Goal: Task Accomplishment & Management: Manage account settings

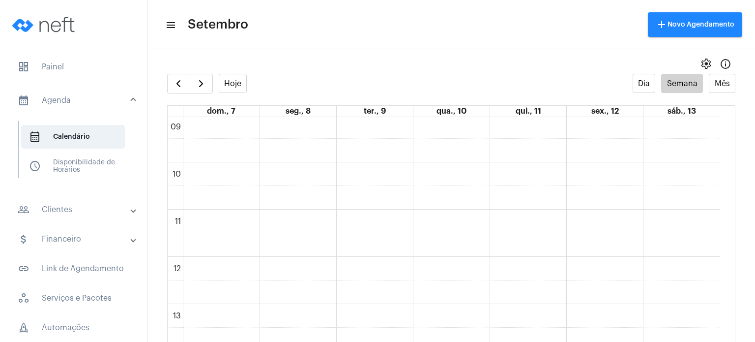
scroll to position [405, 0]
click at [363, 199] on div "00 01 02 03 04 05 06 07 08 09 10 11 12 13 14 15 16 17 18 19 20 21 22 23 Izzi Vi…" at bounding box center [444, 278] width 552 height 1132
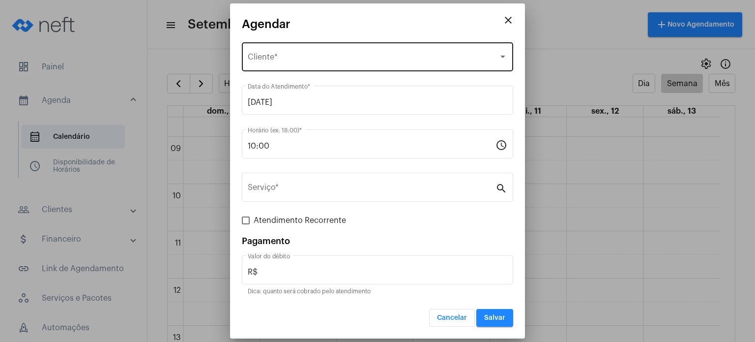
click at [306, 55] on span "Selecione o Cliente" at bounding box center [373, 59] width 251 height 9
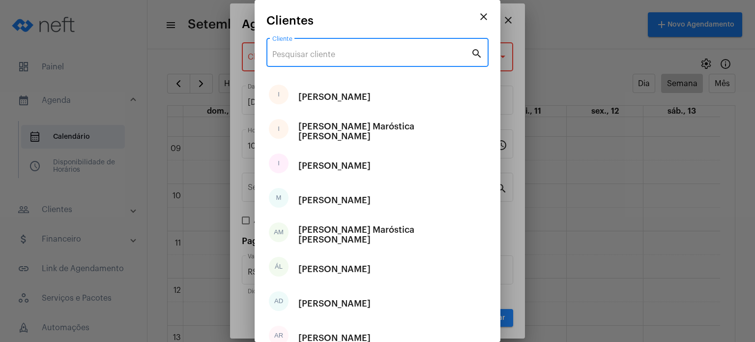
click at [306, 55] on input "Cliente" at bounding box center [371, 54] width 199 height 9
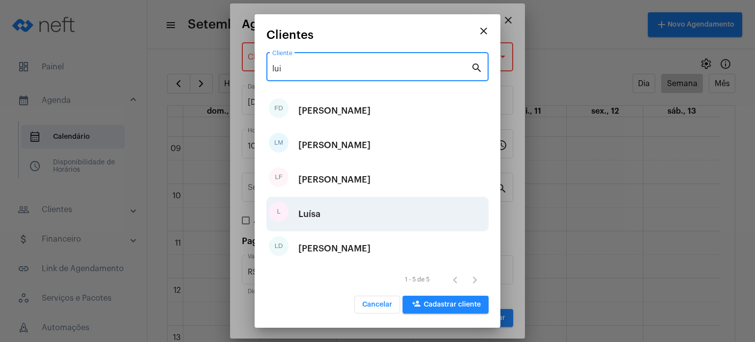
type input "lui"
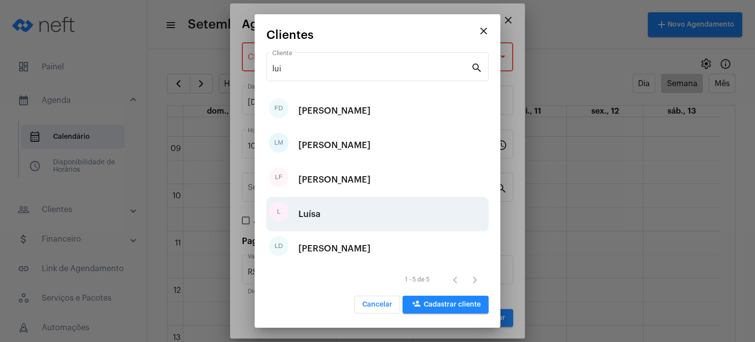
click at [326, 205] on div "[PERSON_NAME]" at bounding box center [377, 214] width 222 height 34
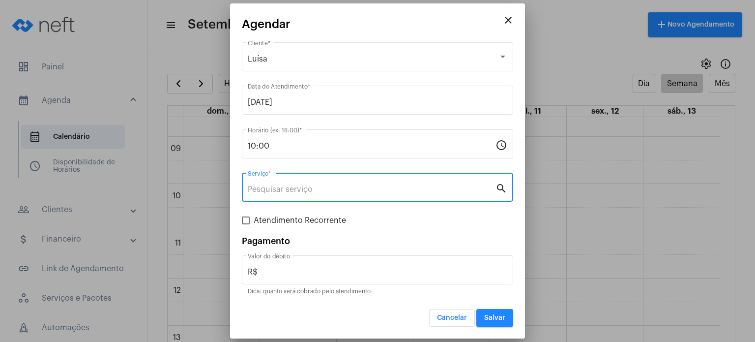
click at [332, 187] on input "Serviço *" at bounding box center [372, 189] width 248 height 9
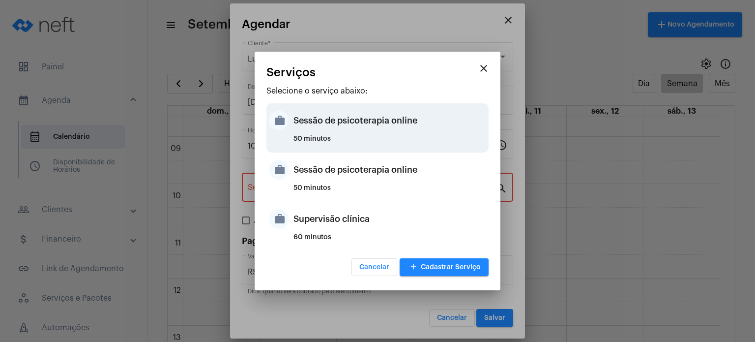
click at [344, 132] on div "Sessão de psicoterapia online" at bounding box center [389, 120] width 193 height 29
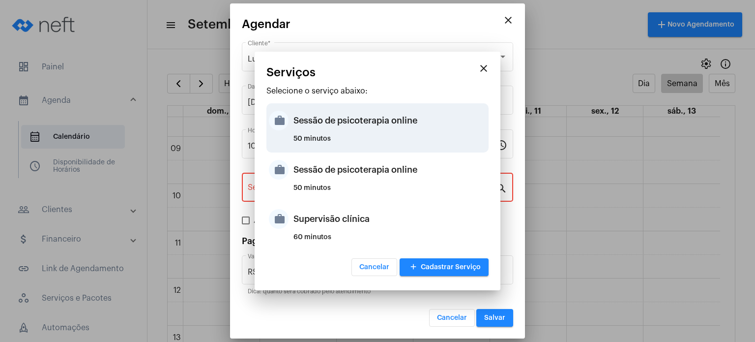
type input "Sessão de psicoterapia online"
type input "R$ 230"
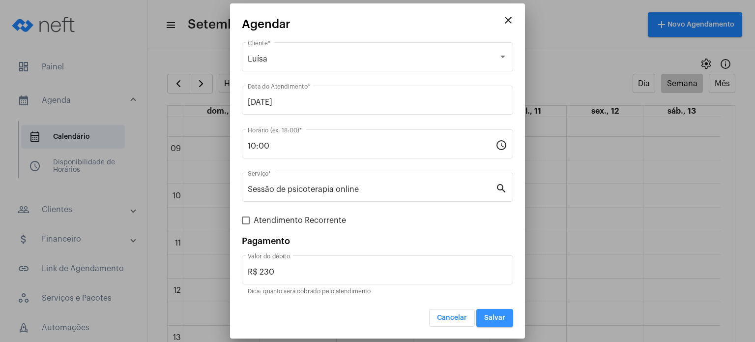
click at [482, 312] on button "Salvar" at bounding box center [494, 318] width 37 height 18
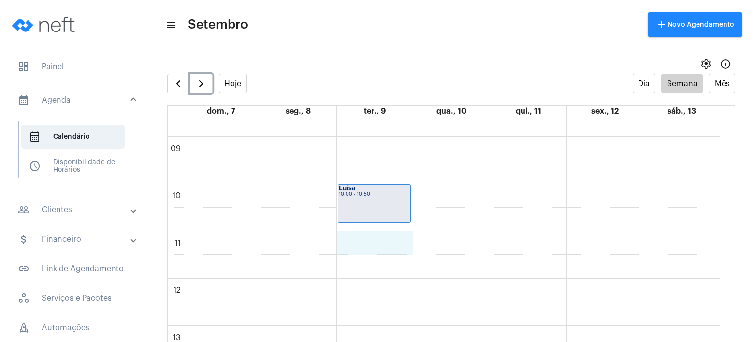
click at [388, 246] on div "00 01 02 03 04 05 06 07 08 09 10 11 12 13 14 15 16 17 18 19 20 21 22 23 Izzi Vi…" at bounding box center [444, 278] width 552 height 1132
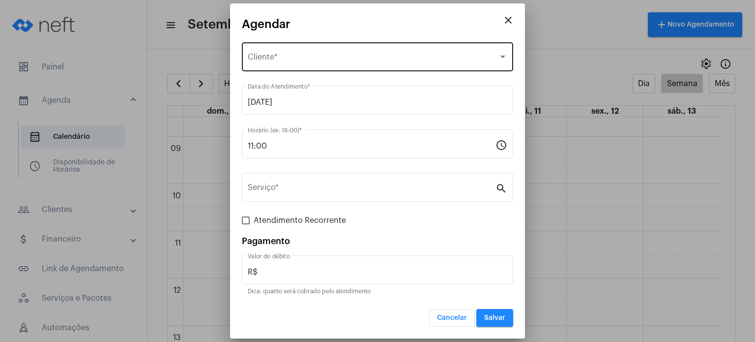
click at [322, 49] on div "Selecione o Cliente Cliente *" at bounding box center [378, 55] width 260 height 31
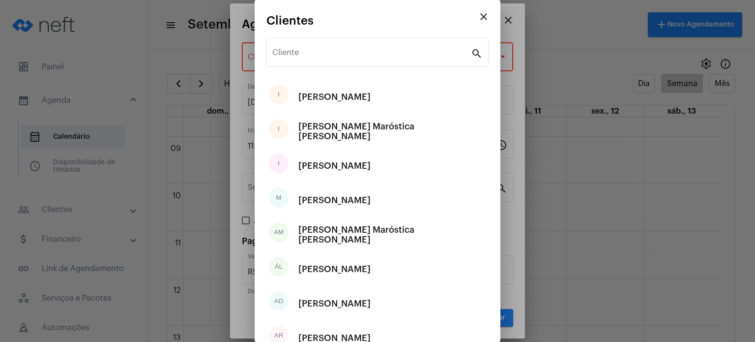
click at [322, 49] on div "Cliente" at bounding box center [371, 51] width 199 height 31
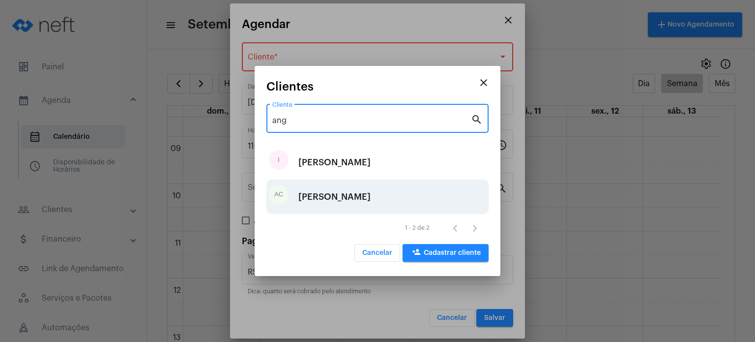
type input "ang"
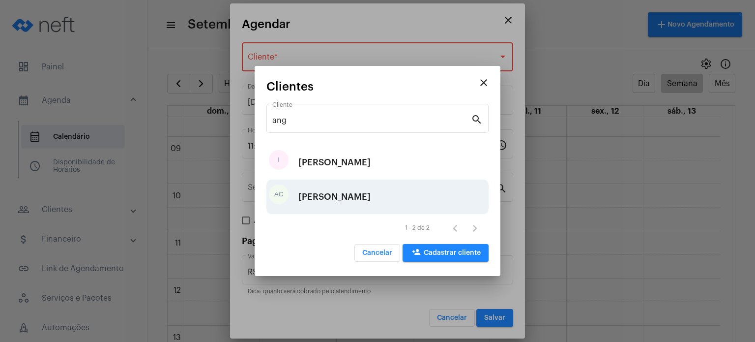
click at [350, 185] on div "[PERSON_NAME]" at bounding box center [334, 196] width 72 height 29
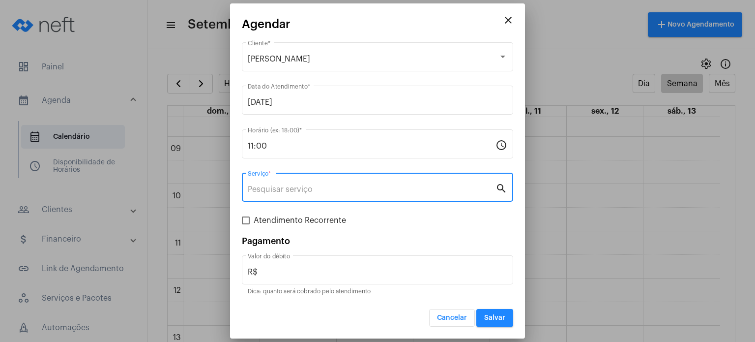
click at [350, 185] on input "Serviço *" at bounding box center [372, 189] width 248 height 9
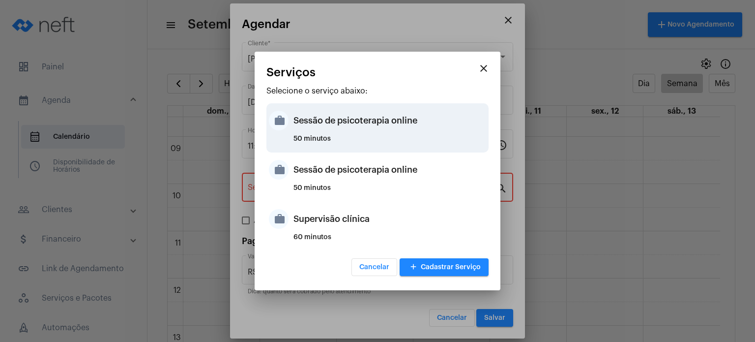
click at [368, 129] on div "Sessão de psicoterapia online" at bounding box center [389, 120] width 193 height 29
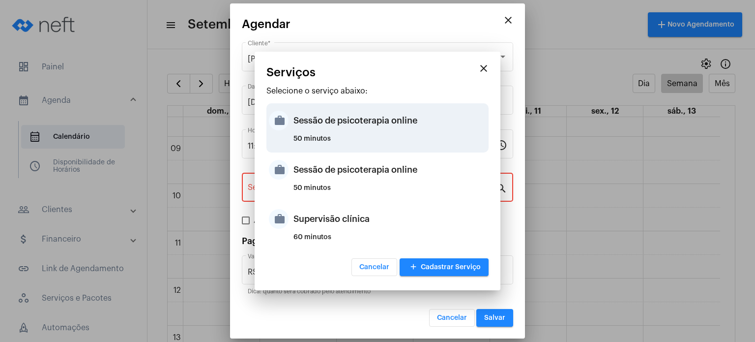
type input "Sessão de psicoterapia online"
type input "R$ 230"
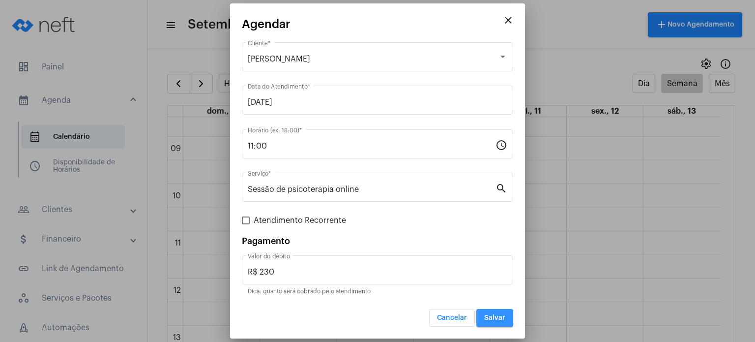
click at [500, 322] on button "Salvar" at bounding box center [494, 318] width 37 height 18
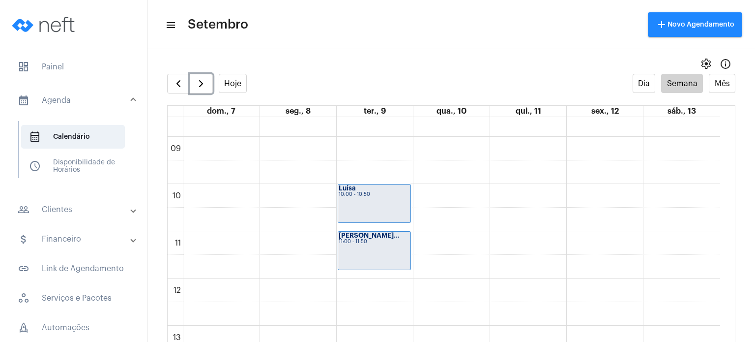
click at [408, 261] on div "[PERSON_NAME]... 11:00 - 11:50" at bounding box center [374, 251] width 72 height 38
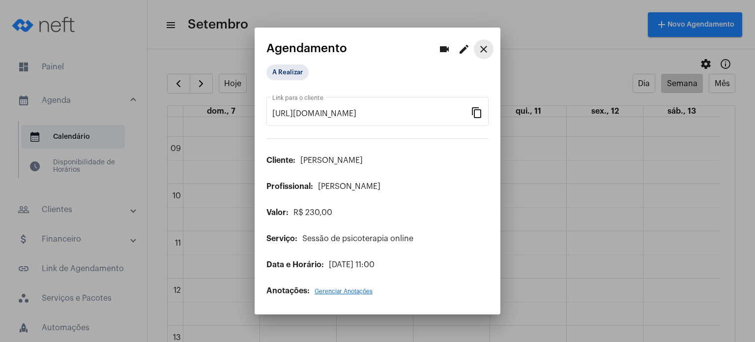
click at [485, 46] on mat-icon "close" at bounding box center [484, 49] width 12 height 12
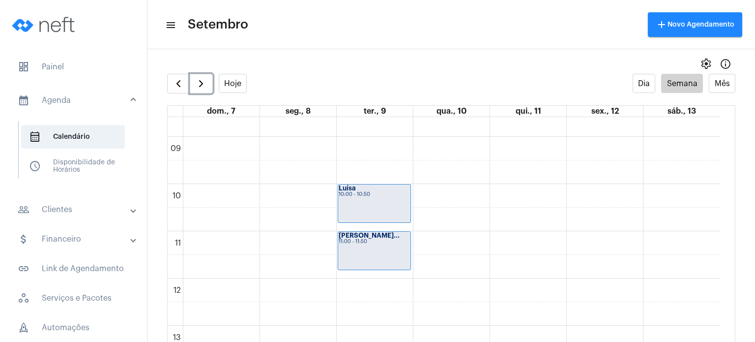
click at [383, 255] on div "[PERSON_NAME]... 11:00 - 11:50" at bounding box center [374, 251] width 72 height 38
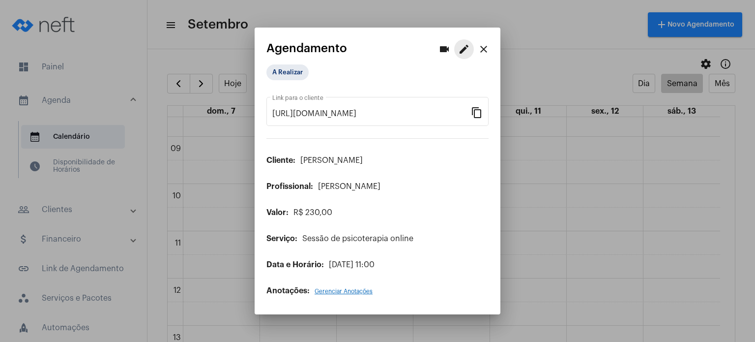
click at [460, 57] on button "edit" at bounding box center [464, 49] width 20 height 20
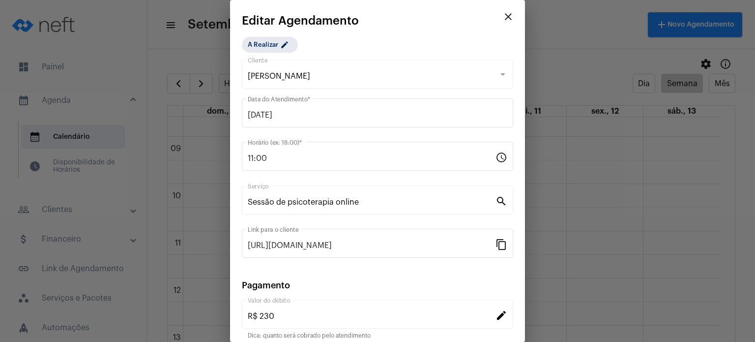
click at [399, 72] on div "[PERSON_NAME]" at bounding box center [373, 76] width 251 height 9
click at [488, 79] on div "[PERSON_NAME]" at bounding box center [373, 76] width 251 height 9
click at [375, 81] on div "[PERSON_NAME] Cliente" at bounding box center [378, 73] width 260 height 31
click at [323, 82] on div "[PERSON_NAME] Cliente" at bounding box center [378, 73] width 260 height 31
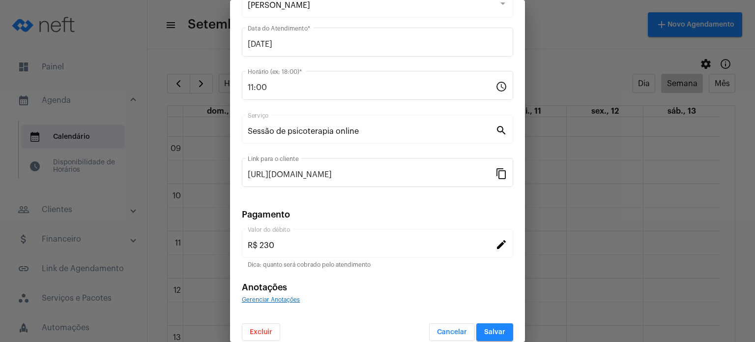
scroll to position [80, 0]
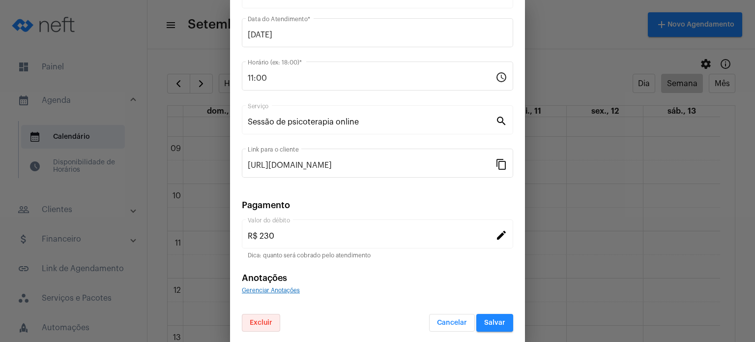
click at [267, 321] on span "Excluir" at bounding box center [261, 322] width 23 height 7
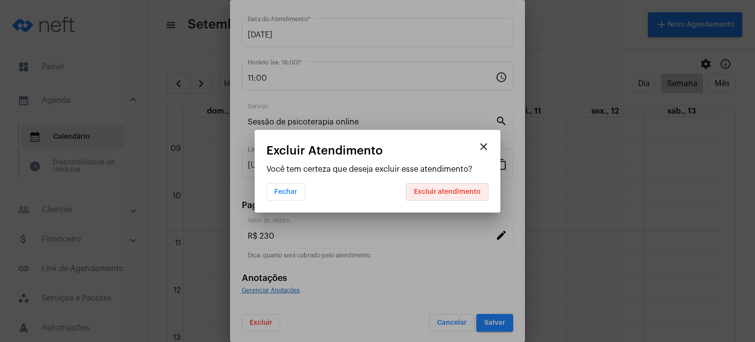
click at [443, 190] on span "Excluir atendimento" at bounding box center [447, 191] width 67 height 7
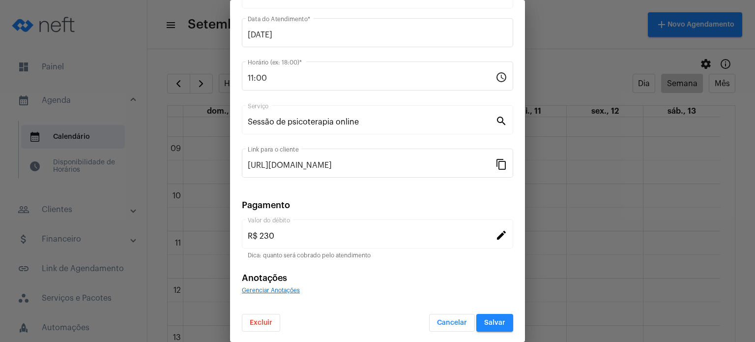
click at [268, 319] on span "Excluir" at bounding box center [261, 322] width 23 height 7
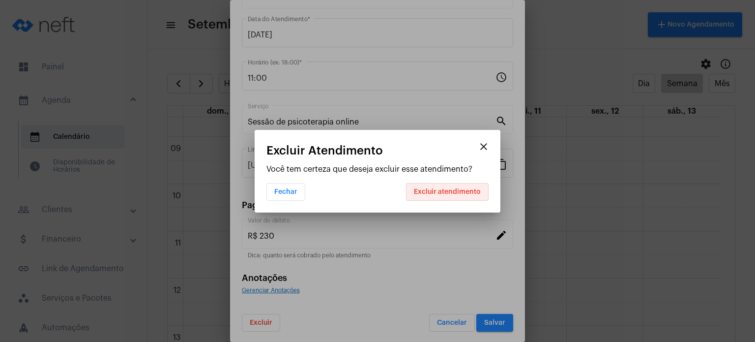
click at [464, 187] on button "Excluir atendimento" at bounding box center [447, 192] width 83 height 18
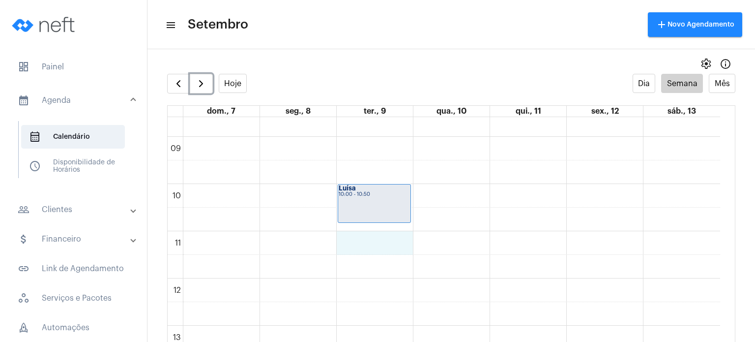
click at [353, 240] on div "00 01 02 03 04 05 06 07 08 09 10 11 12 13 14 15 16 17 18 19 20 21 22 23 Izzi Vi…" at bounding box center [444, 278] width 552 height 1132
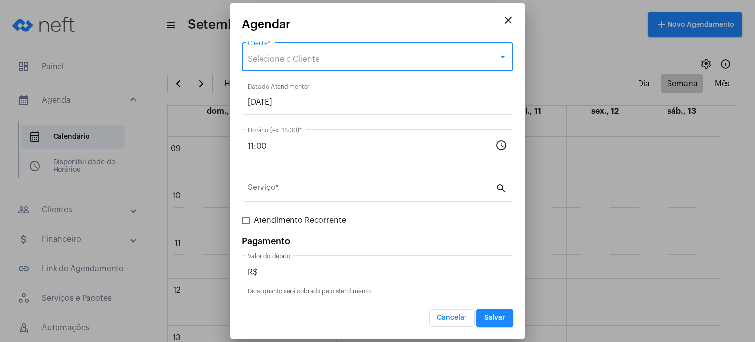
click at [285, 61] on span "Selecione o Cliente" at bounding box center [284, 59] width 72 height 8
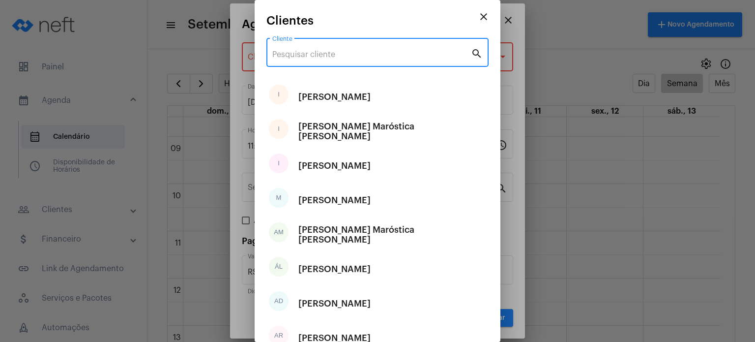
click at [287, 56] on input "Cliente" at bounding box center [371, 54] width 199 height 9
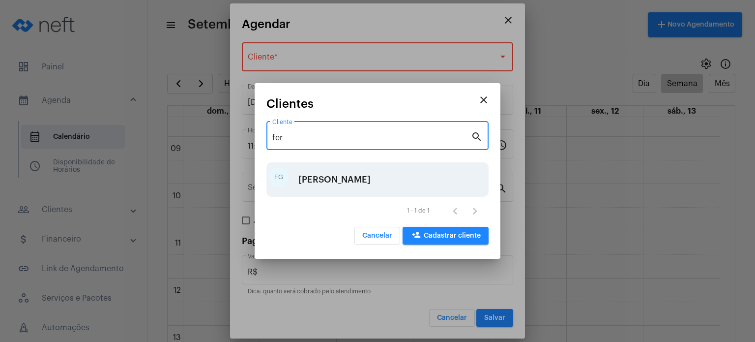
type input "fer"
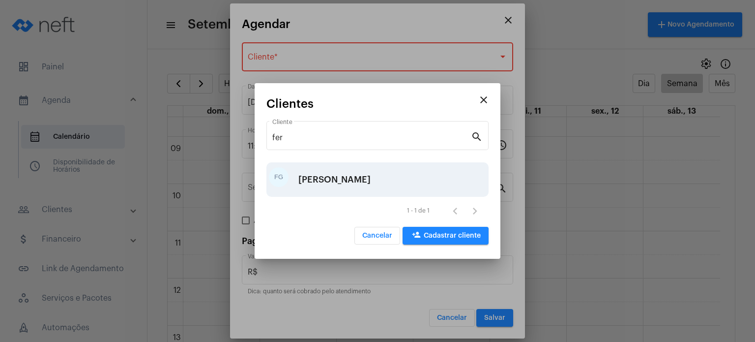
click at [315, 182] on div "[PERSON_NAME]" at bounding box center [334, 179] width 72 height 29
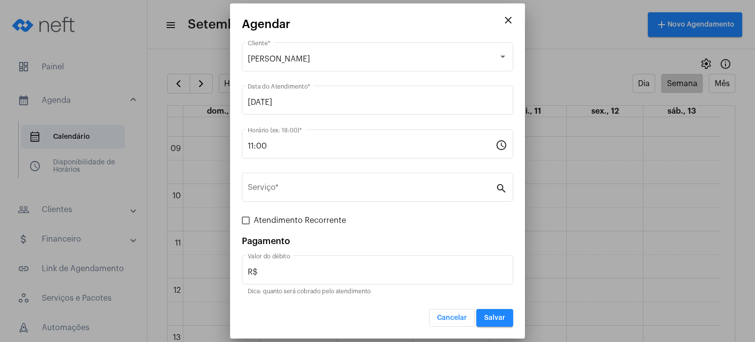
click at [315, 182] on div "Serviço *" at bounding box center [372, 186] width 248 height 31
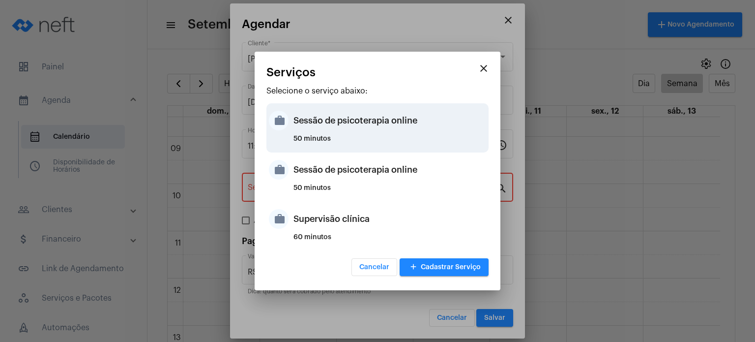
click at [330, 142] on div "50 minutos" at bounding box center [389, 142] width 193 height 15
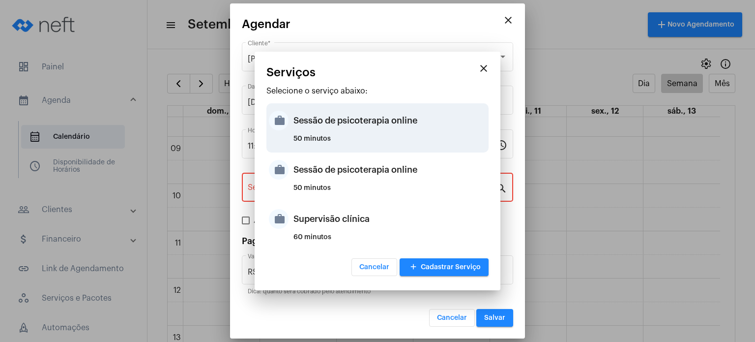
type input "Sessão de psicoterapia online"
type input "R$ 230"
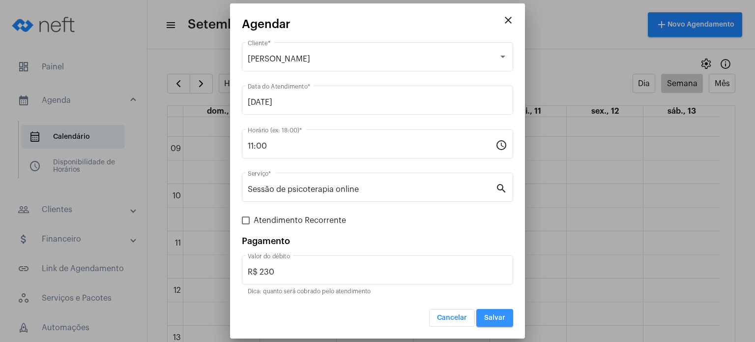
click at [501, 312] on button "Salvar" at bounding box center [494, 318] width 37 height 18
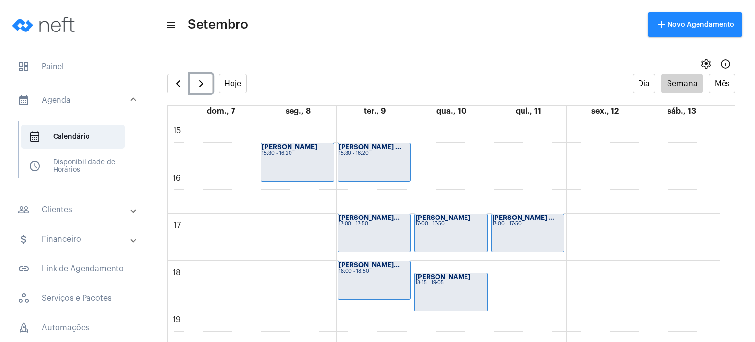
scroll to position [710, 0]
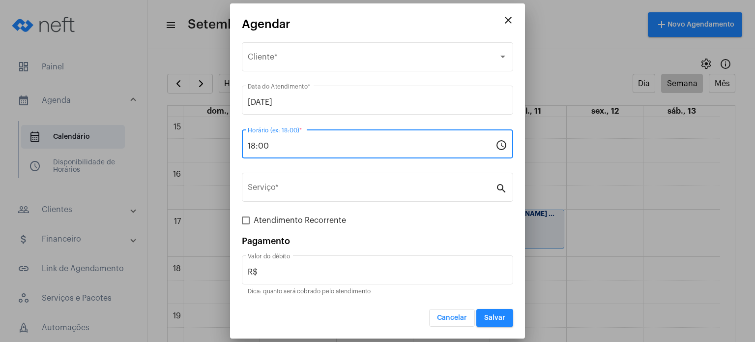
click at [294, 144] on input "18:00" at bounding box center [372, 146] width 248 height 9
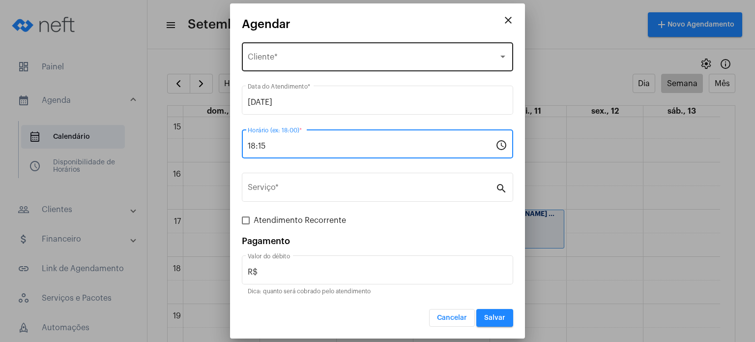
type input "18:15"
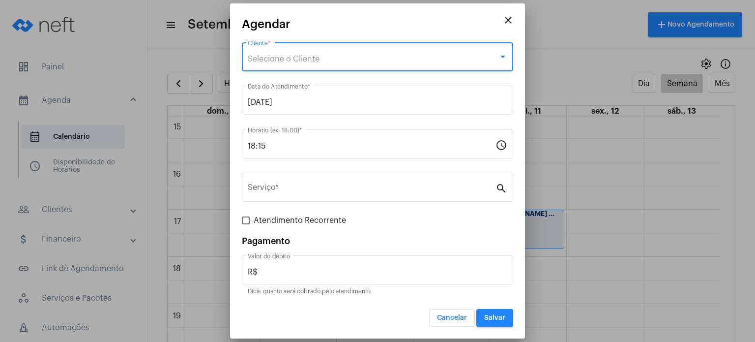
click at [295, 60] on span "Selecione o Cliente" at bounding box center [284, 59] width 72 height 8
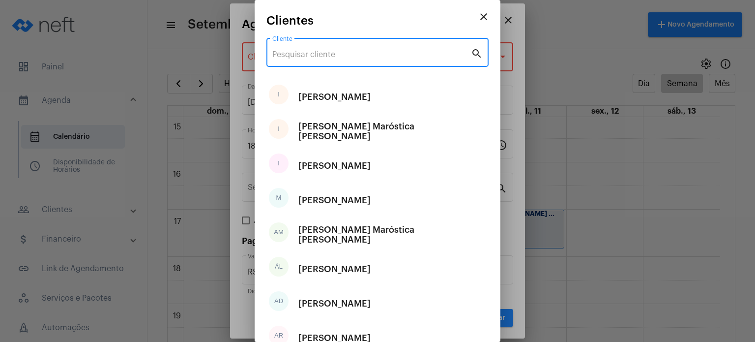
click at [301, 55] on input "Cliente" at bounding box center [371, 54] width 199 height 9
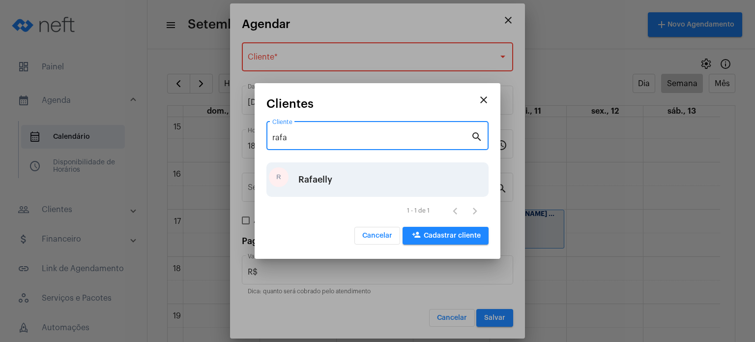
type input "rafa"
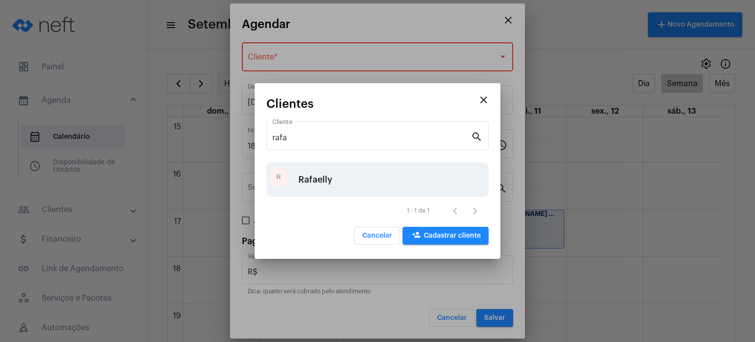
click at [332, 178] on div "R Rafaelly" at bounding box center [377, 179] width 222 height 34
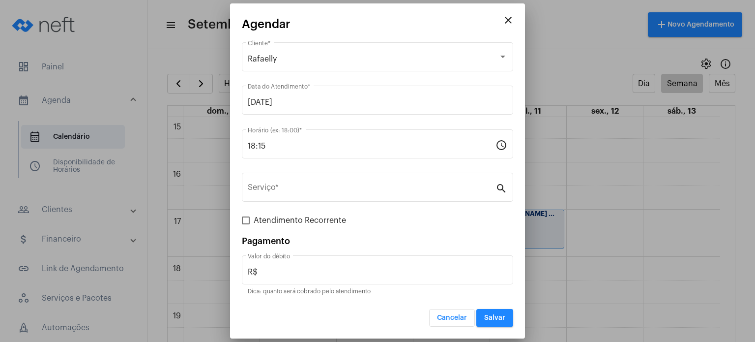
click at [332, 178] on div "Serviço *" at bounding box center [372, 186] width 248 height 31
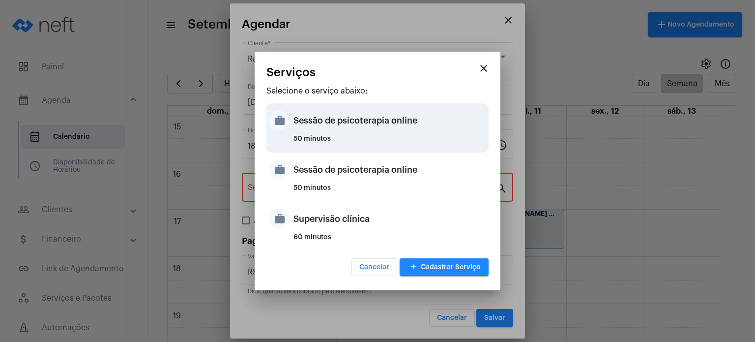
click at [339, 150] on div "work Sessão de psicoterapia online 50 minutos" at bounding box center [377, 127] width 222 height 49
type input "Sessão de psicoterapia online"
type input "R$ 230"
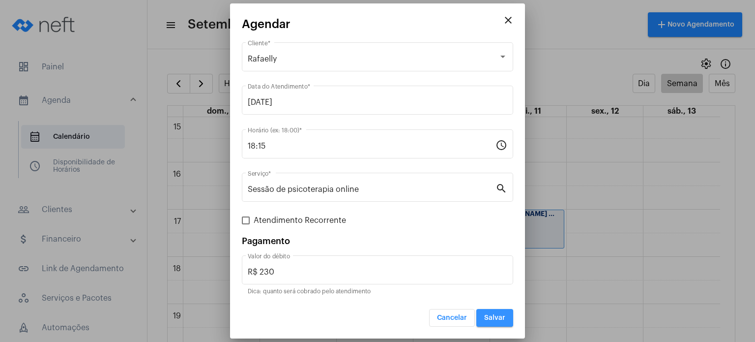
click at [490, 314] on span "Salvar" at bounding box center [494, 317] width 21 height 7
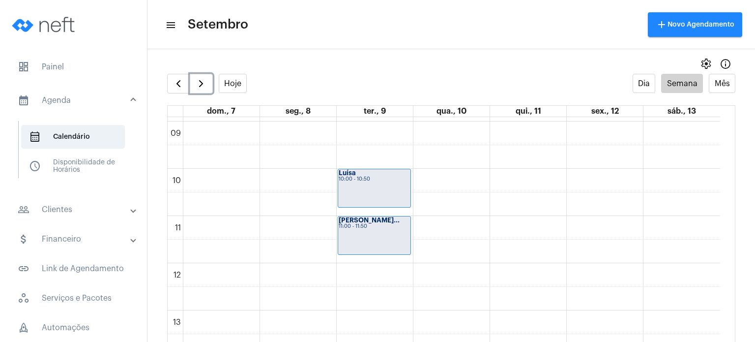
scroll to position [418, 0]
